Goal: Transaction & Acquisition: Purchase product/service

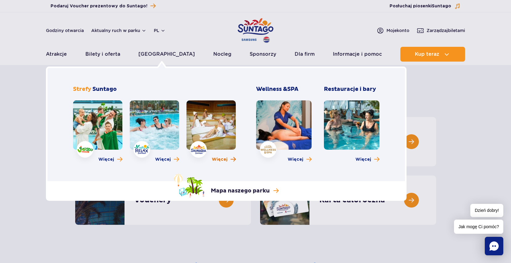
click at [219, 158] on span "Więcej" at bounding box center [220, 160] width 16 height 6
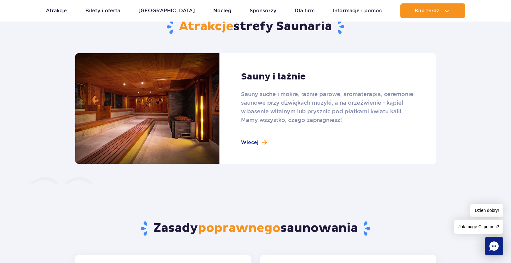
scroll to position [409, 0]
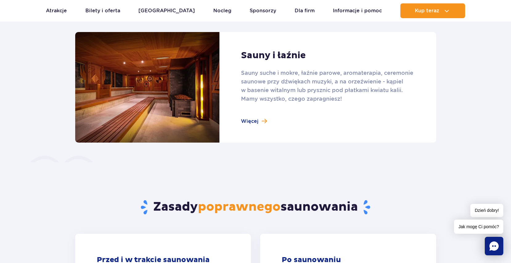
click at [253, 121] on link at bounding box center [255, 87] width 361 height 111
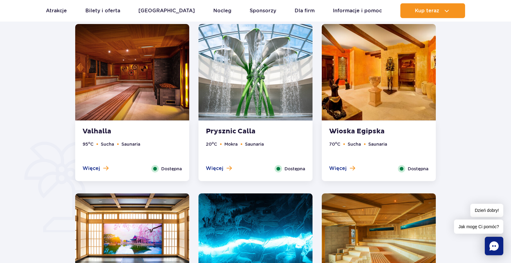
scroll to position [314, 0]
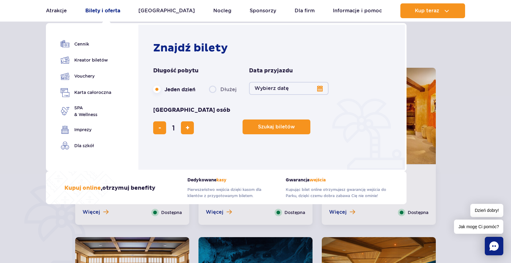
click at [105, 9] on link "Bilety i oferta" at bounding box center [102, 10] width 35 height 15
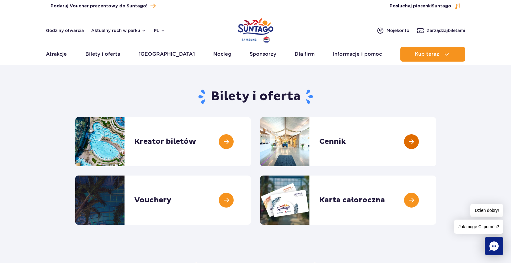
click at [436, 145] on link at bounding box center [436, 141] width 0 height 49
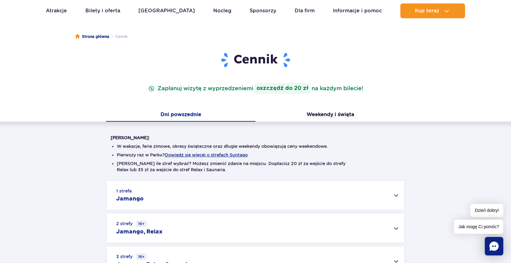
scroll to position [94, 0]
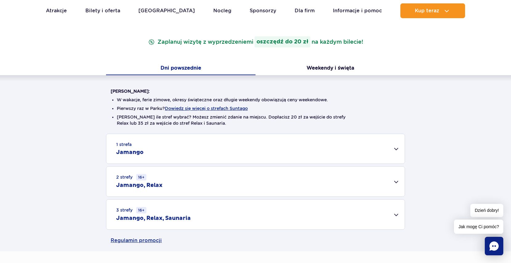
click at [397, 180] on div "2 strefy 16+ Jamango, Relax" at bounding box center [255, 182] width 298 height 30
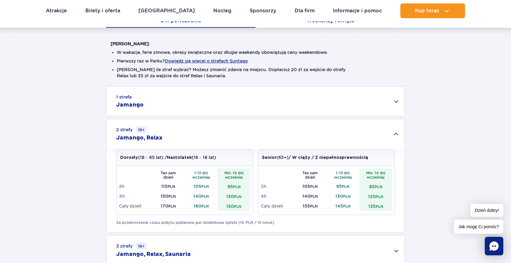
scroll to position [126, 0]
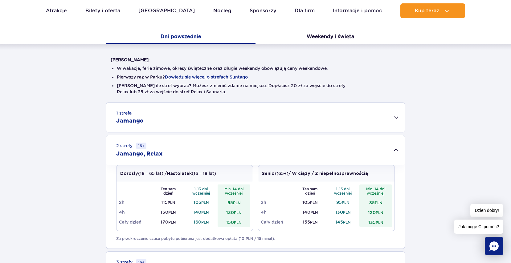
click at [397, 116] on div "1 strefa Jamango" at bounding box center [255, 118] width 298 height 30
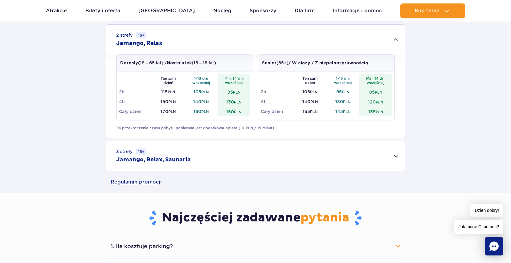
scroll to position [503, 0]
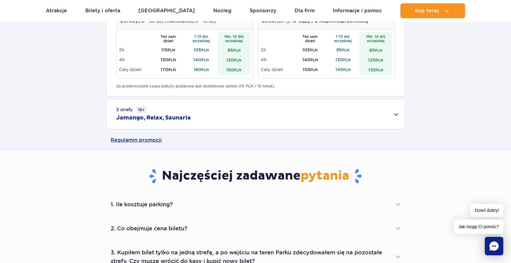
click at [397, 114] on div "3 strefy 16+ Jamango, Relax, Saunaria" at bounding box center [255, 114] width 298 height 30
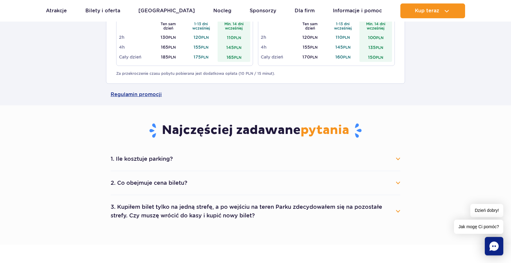
scroll to position [692, 0]
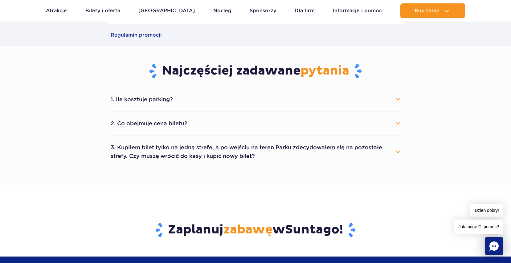
click at [399, 123] on button "2. Co obejmuje cena biletu?" at bounding box center [256, 124] width 290 height 14
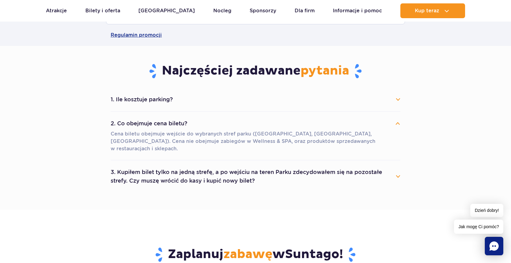
click at [395, 168] on button "3. Kupiłem bilet tylko na jedną strefę, a po wejściu na teren Parku zdecydowałe…" at bounding box center [256, 177] width 290 height 22
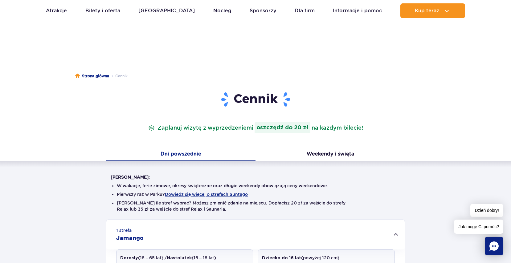
scroll to position [0, 0]
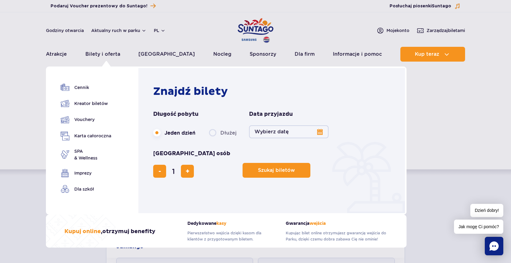
click at [318, 133] on button "Wybierz datę" at bounding box center [289, 131] width 80 height 13
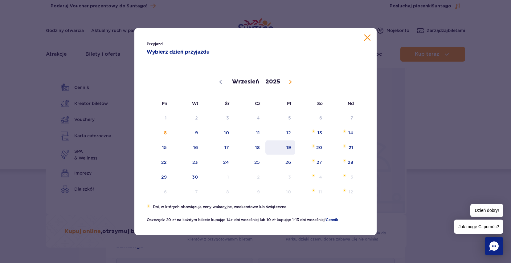
click at [289, 150] on span "19" at bounding box center [280, 148] width 31 height 14
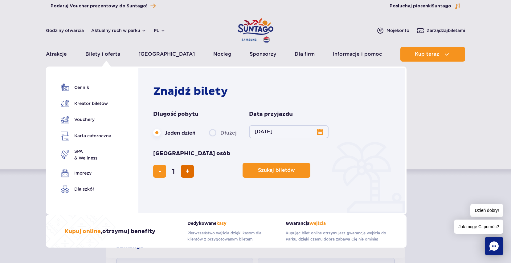
click at [190, 171] on span "dodaj bilet" at bounding box center [188, 171] width 4 height 0
type input "5"
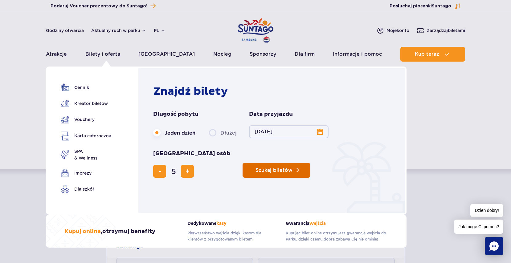
click at [256, 168] on span "Szukaj biletów" at bounding box center [274, 171] width 37 height 6
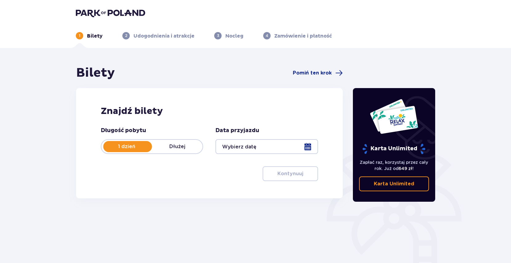
type input "[DATE]"
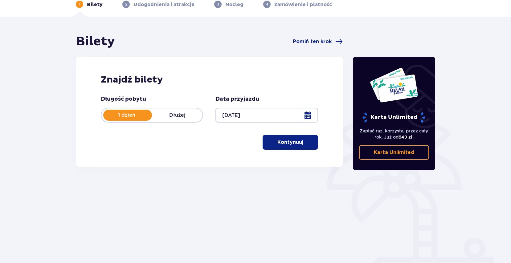
click at [302, 142] on span "button" at bounding box center [304, 142] width 7 height 7
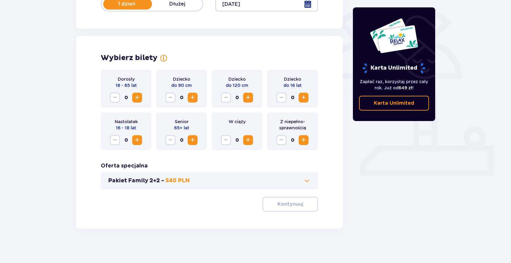
scroll to position [145, 0]
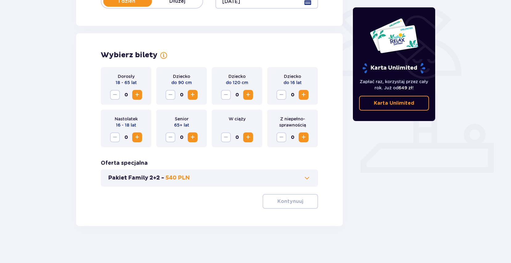
click at [136, 96] on span "Increase" at bounding box center [136, 94] width 7 height 7
click at [303, 96] on span "Increase" at bounding box center [303, 94] width 7 height 7
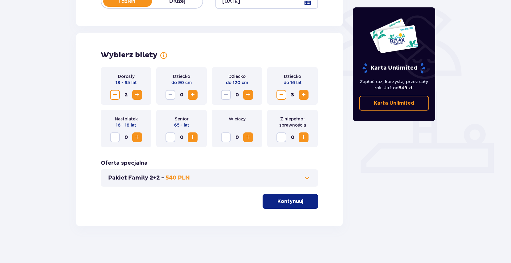
click at [295, 202] on p "Kontynuuj" at bounding box center [290, 201] width 26 height 7
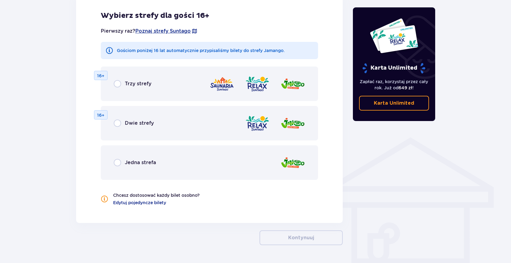
scroll to position [374, 0]
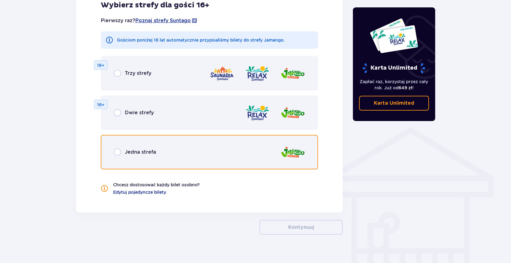
drag, startPoint x: 117, startPoint y: 153, endPoint x: 162, endPoint y: 165, distance: 46.5
click at [117, 153] on input "radio" at bounding box center [117, 152] width 7 height 7
radio input "true"
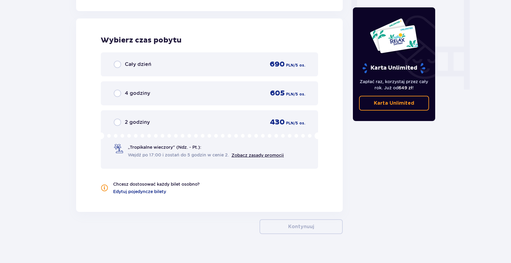
scroll to position [579, 0]
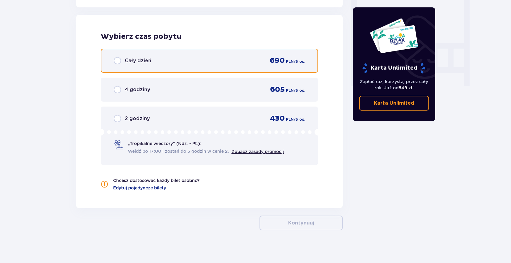
click at [118, 61] on input "radio" at bounding box center [117, 60] width 7 height 7
radio input "true"
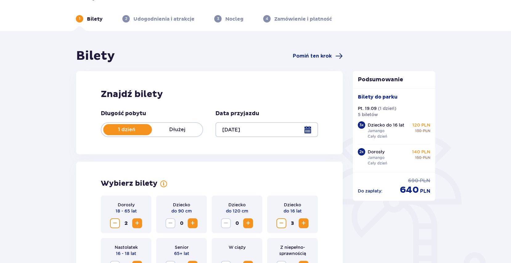
scroll to position [0, 0]
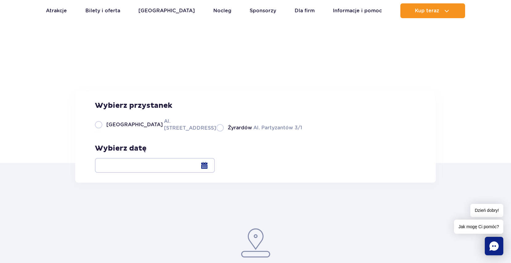
scroll to position [63, 0]
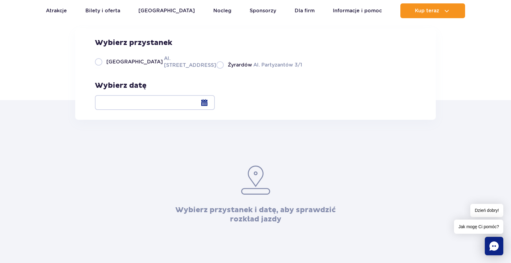
click at [102, 69] on label "Warszawa Al. [STREET_ADDRESS]" at bounding box center [152, 62] width 114 height 14
click at [102, 69] on input "Warszawa Al. [STREET_ADDRESS]" at bounding box center [98, 67] width 7 height 1
radio input "true"
click at [215, 104] on div at bounding box center [155, 102] width 120 height 15
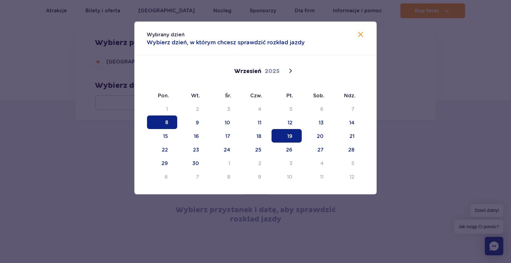
click at [291, 136] on span "19" at bounding box center [287, 136] width 30 height 14
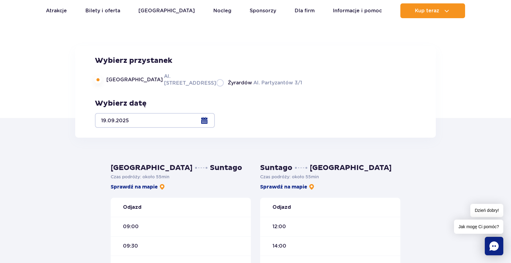
scroll to position [31, 0]
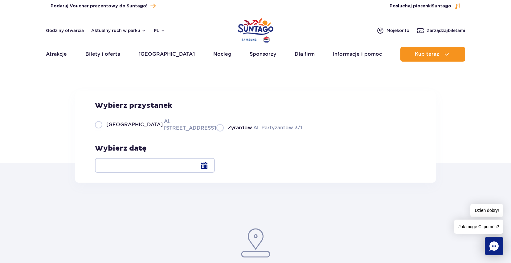
click at [216, 132] on label "Żyrardów Al. Partyzantów 3/1" at bounding box center [259, 128] width 86 height 8
click at [216, 132] on input "Żyrardów Al. Partyzantów 3/1" at bounding box center [219, 130] width 7 height 1
radio input "true"
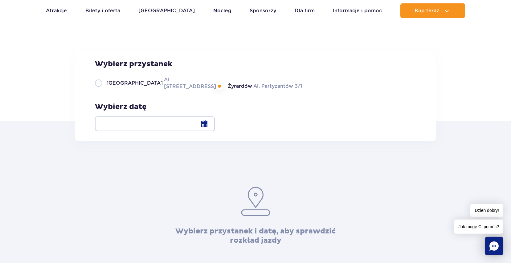
scroll to position [63, 0]
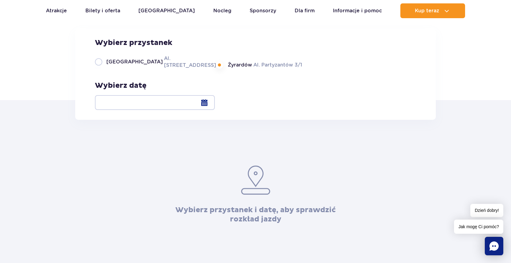
click at [215, 102] on div at bounding box center [155, 102] width 120 height 15
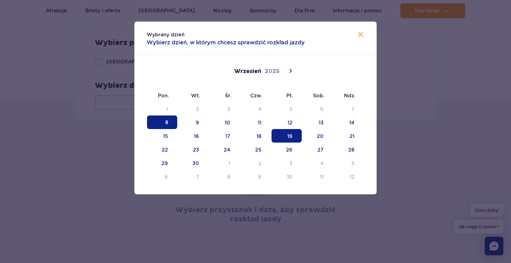
click at [297, 136] on span "19" at bounding box center [287, 136] width 30 height 14
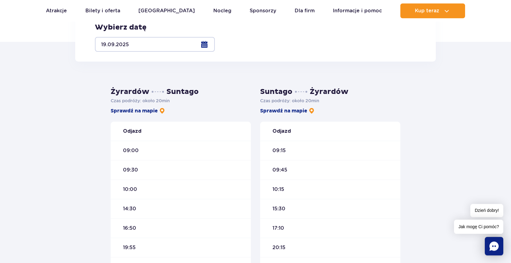
scroll to position [126, 0]
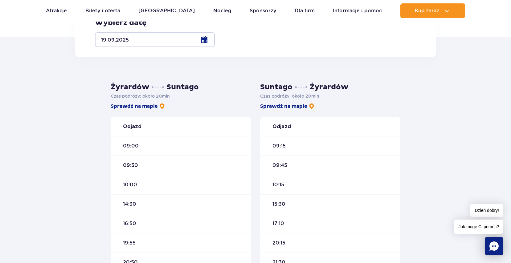
click at [132, 145] on span "09:00" at bounding box center [131, 146] width 16 height 7
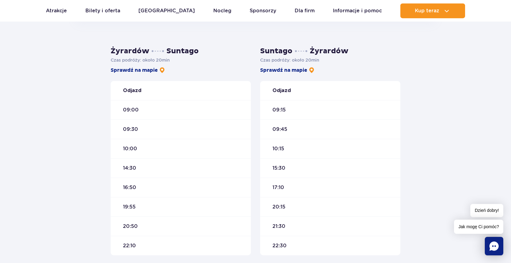
scroll to position [251, 0]
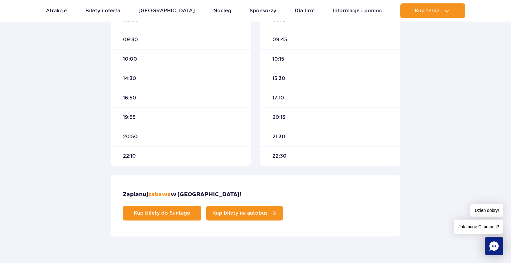
click at [283, 206] on link "Kup bilety na autobus" at bounding box center [244, 213] width 77 height 15
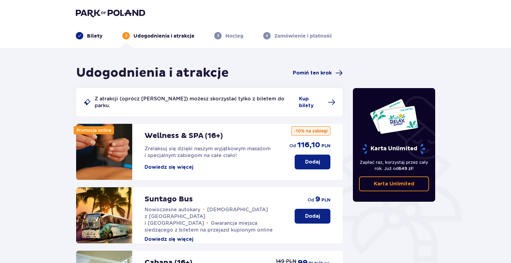
click at [316, 72] on span "Pomiń ten krok" at bounding box center [312, 73] width 39 height 7
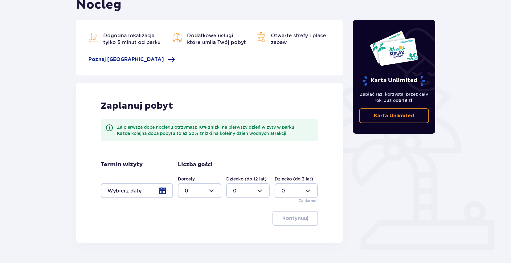
scroll to position [85, 0]
